Goal: Information Seeking & Learning: Learn about a topic

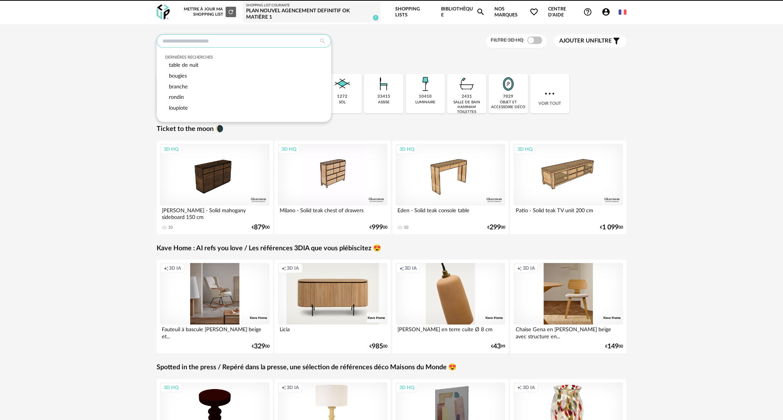
click at [242, 46] on input "text" at bounding box center [244, 40] width 174 height 13
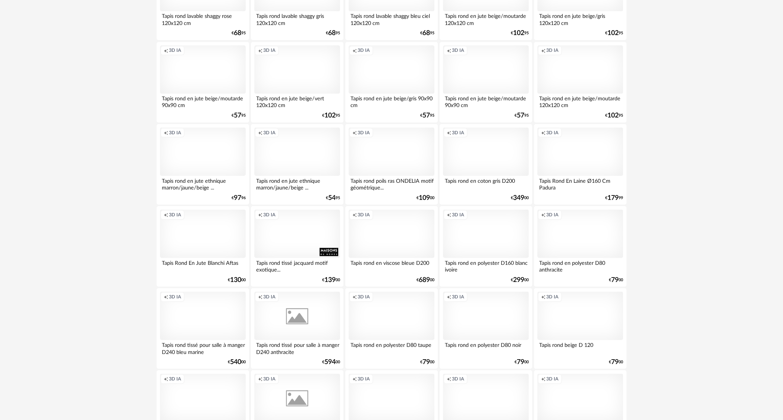
scroll to position [1382, 0]
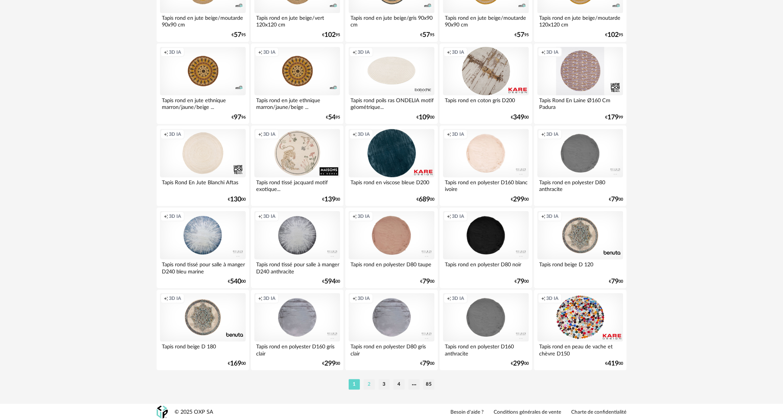
click at [366, 381] on li "2" at bounding box center [368, 384] width 11 height 10
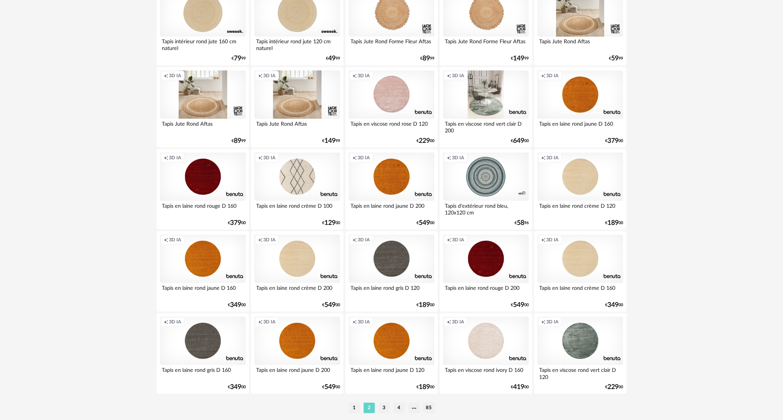
scroll to position [1379, 0]
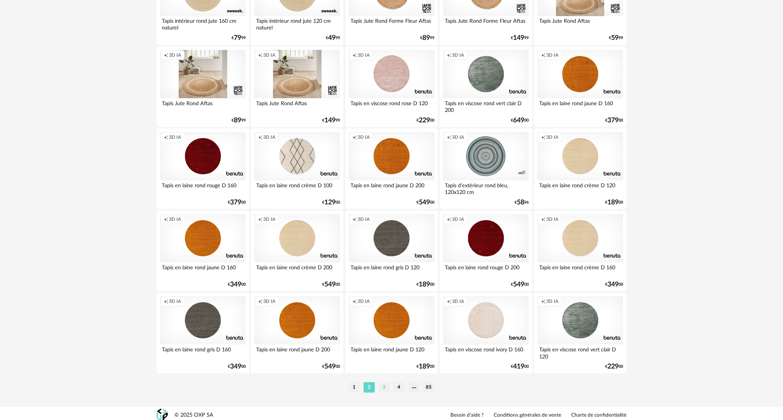
click at [382, 387] on li "3" at bounding box center [383, 387] width 11 height 10
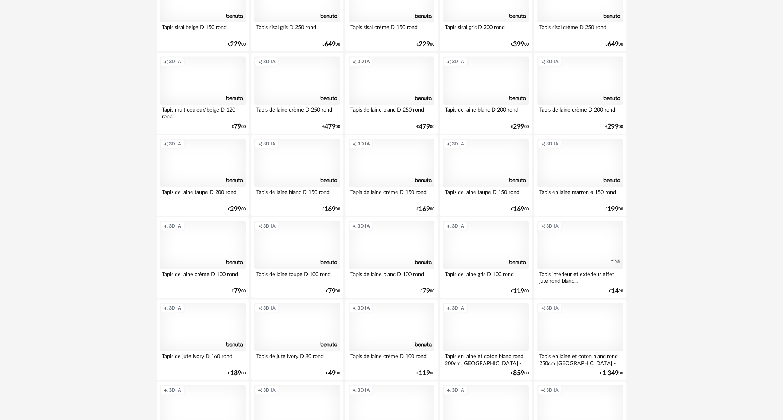
scroll to position [1382, 0]
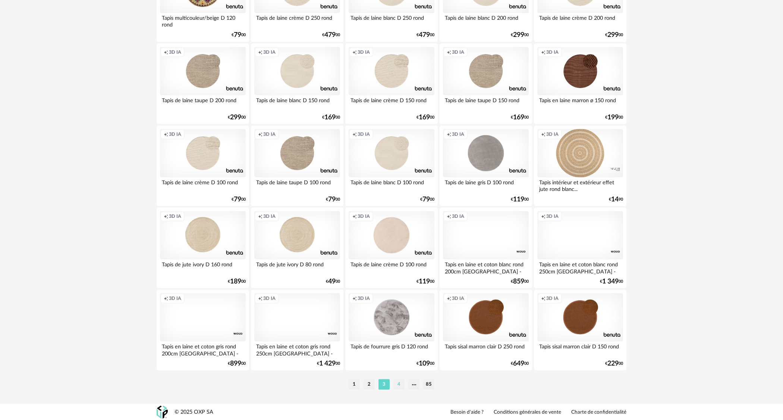
click at [402, 382] on li "4" at bounding box center [398, 384] width 11 height 10
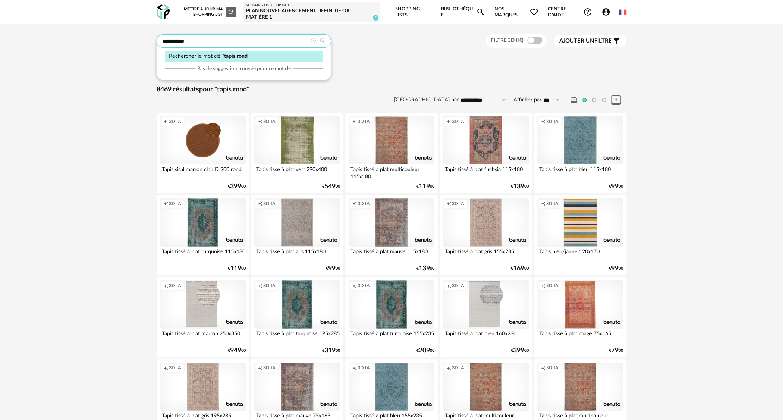
drag, startPoint x: 194, startPoint y: 43, endPoint x: 152, endPoint y: 48, distance: 42.4
type input "********"
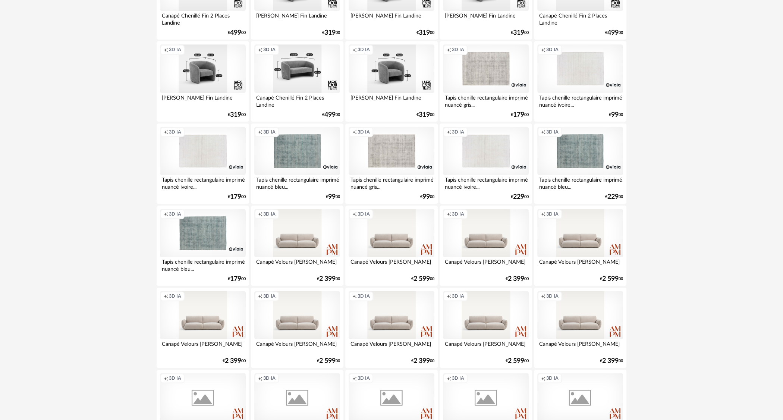
scroll to position [820, 0]
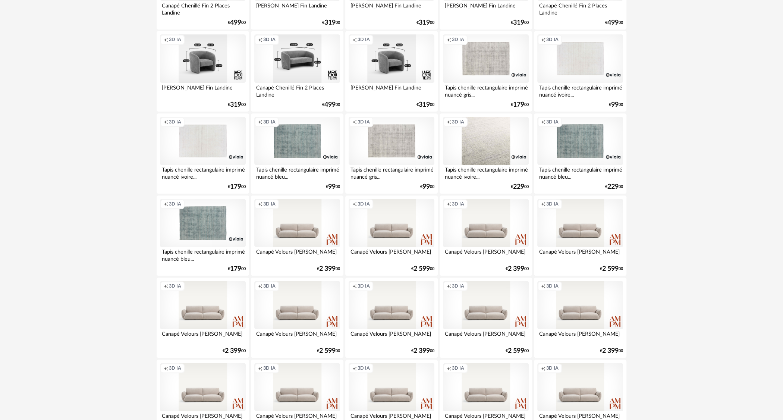
click at [475, 145] on div "Creation icon 3D IA" at bounding box center [486, 141] width 86 height 48
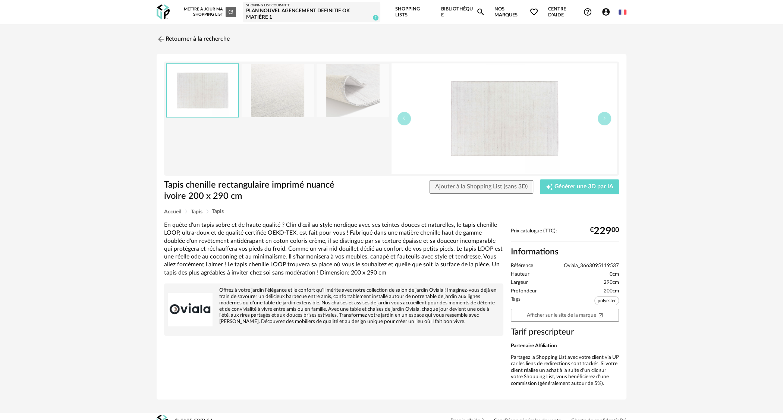
click at [280, 107] on img at bounding box center [278, 90] width 72 height 53
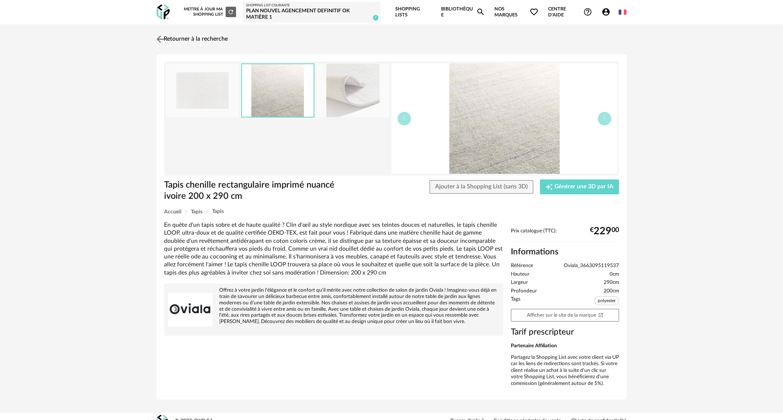
click at [169, 36] on link "Retourner à la recherche" at bounding box center [191, 39] width 73 height 16
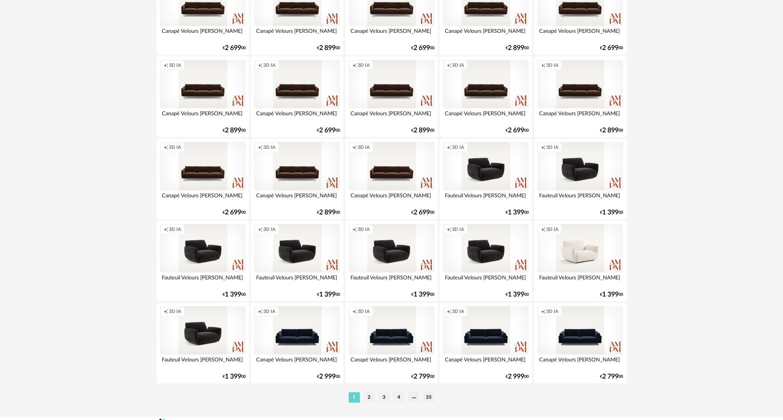
scroll to position [1382, 0]
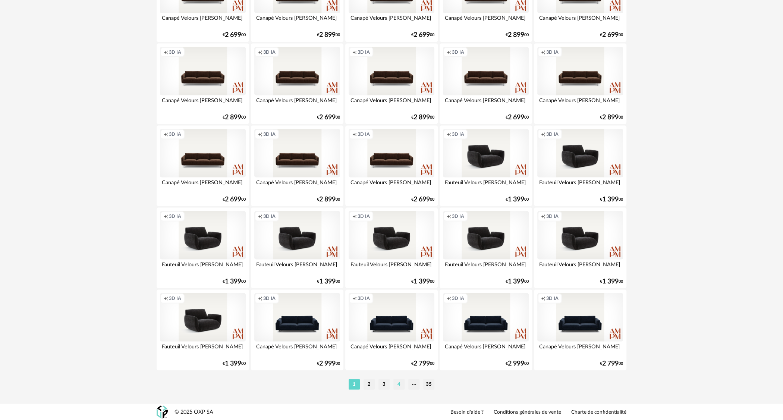
click at [395, 386] on li "4" at bounding box center [398, 384] width 11 height 10
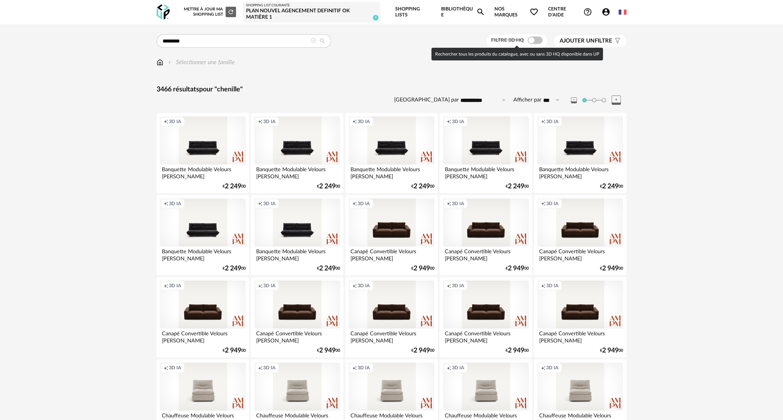
click at [533, 40] on span at bounding box center [535, 40] width 15 height 7
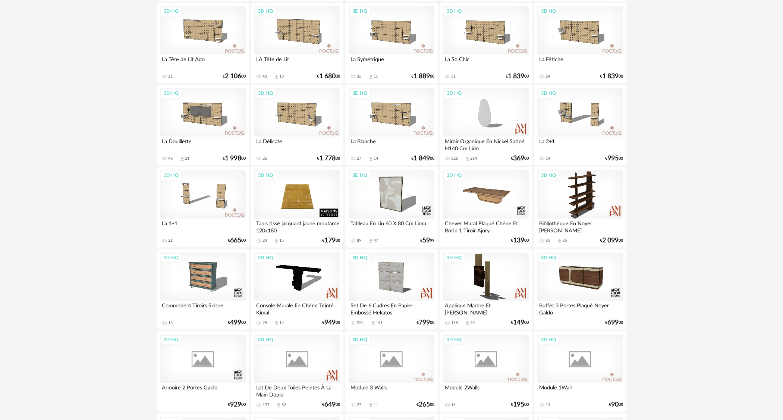
scroll to position [885, 0]
